Goal: Find contact information: Find contact information

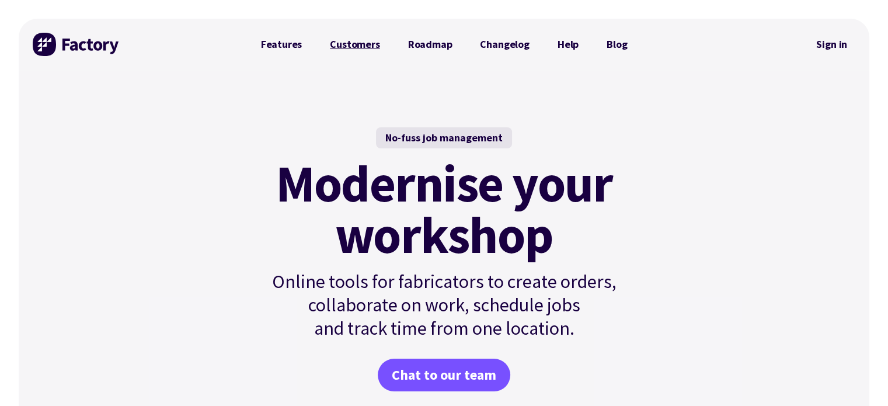
click at [343, 54] on link "Customers" at bounding box center [355, 44] width 78 height 23
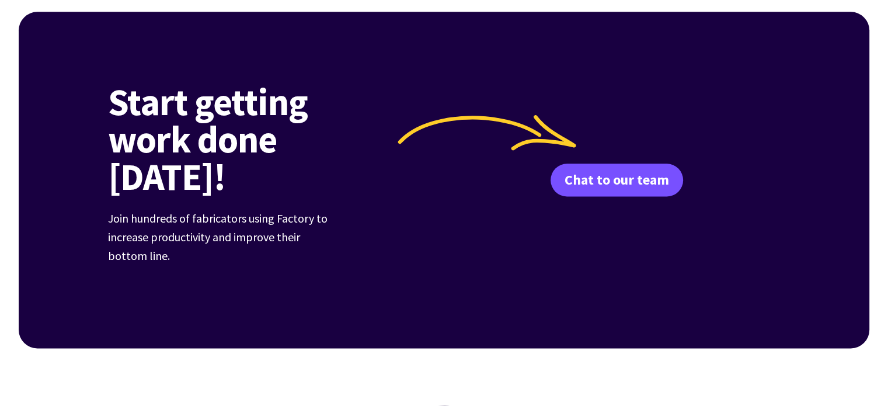
scroll to position [1518, 0]
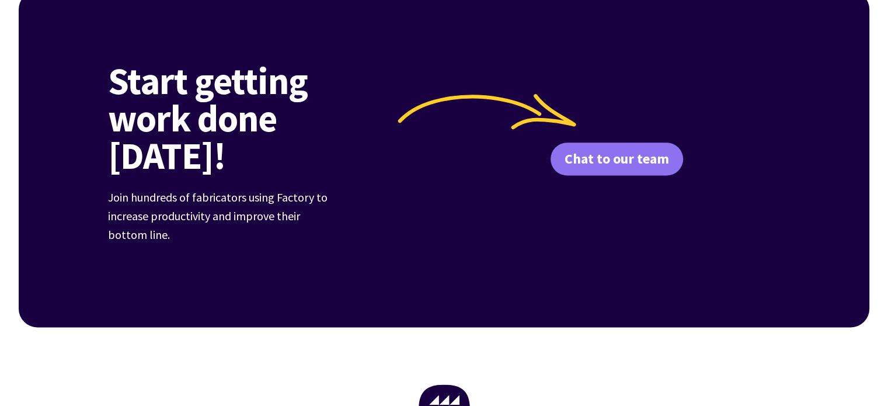
click at [581, 142] on link "Chat to our team" at bounding box center [616, 158] width 132 height 33
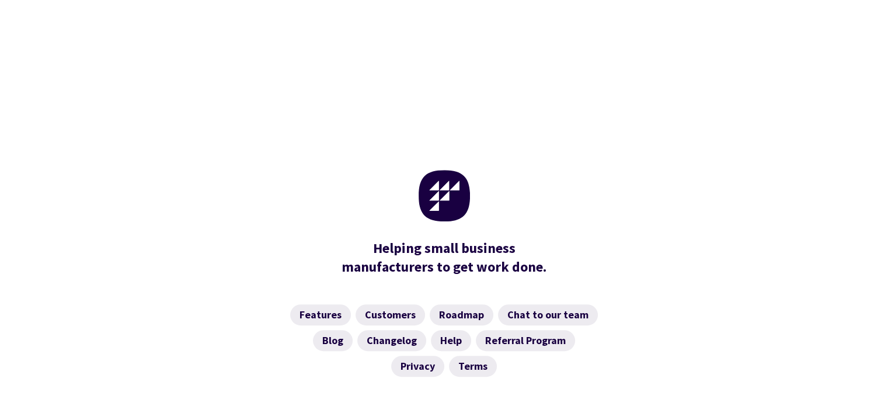
scroll to position [700, 0]
